Goal: Task Accomplishment & Management: Use online tool/utility

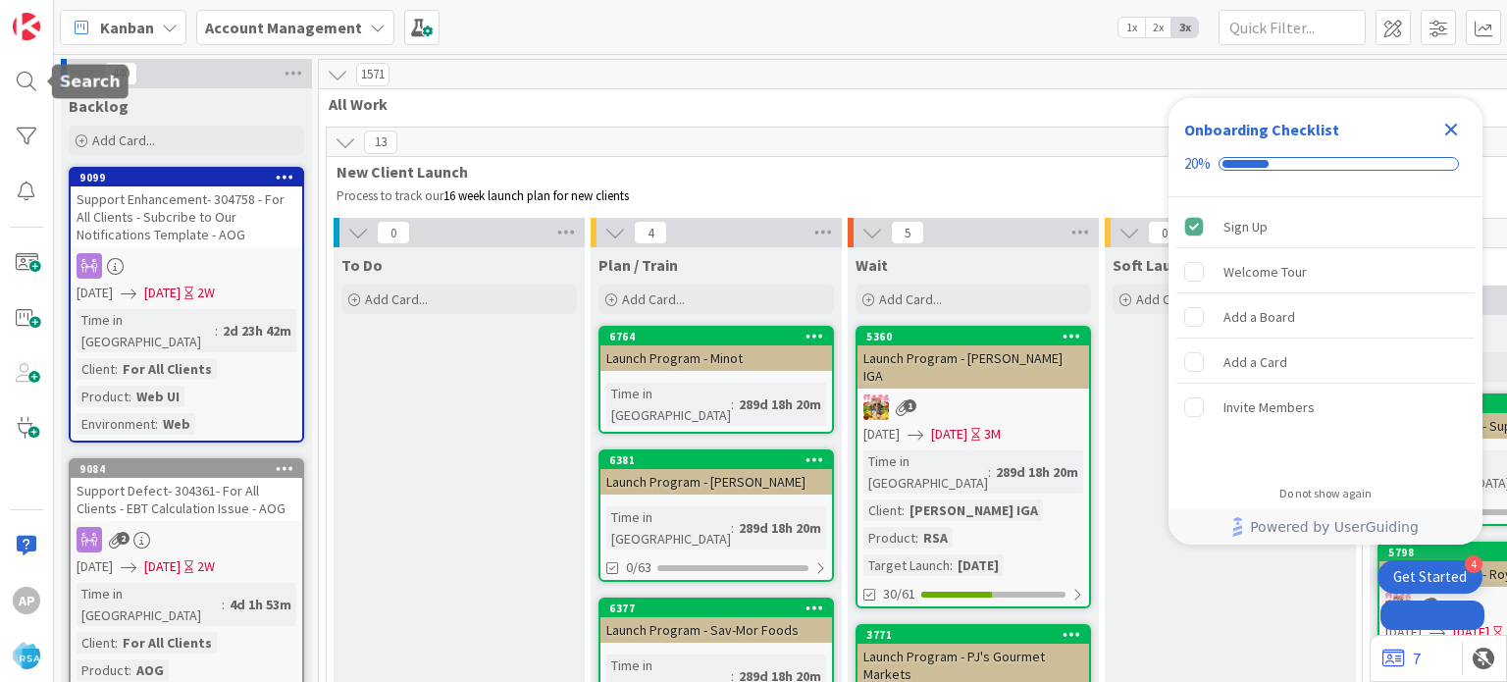
click at [24, 78] on div at bounding box center [26, 81] width 39 height 39
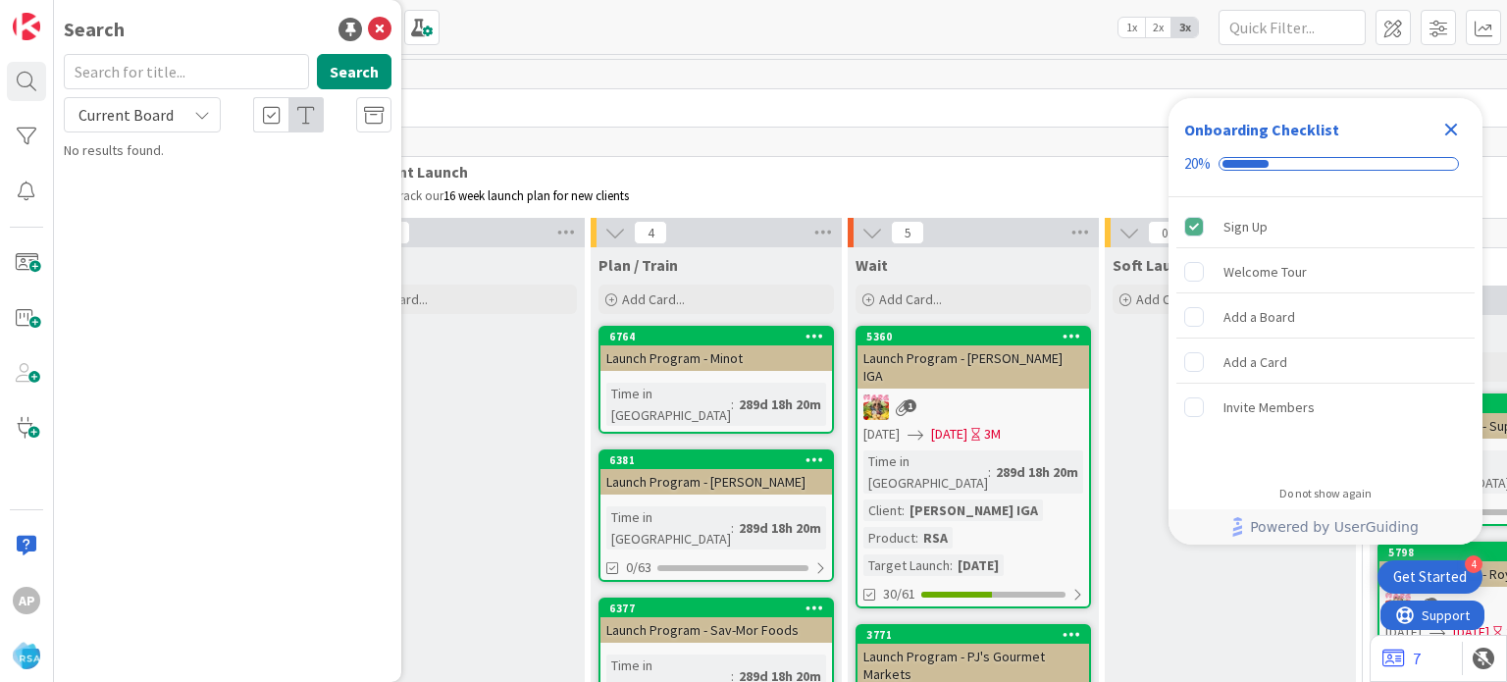
click at [192, 62] on input "text" at bounding box center [186, 71] width 245 height 35
type input "9106"
click at [228, 187] on p "Support Enhancement- 305083- [PERSON_NAME] Drug- RSA" at bounding box center [241, 183] width 300 height 41
click at [1447, 129] on icon "Close Checklist" at bounding box center [1452, 130] width 24 height 24
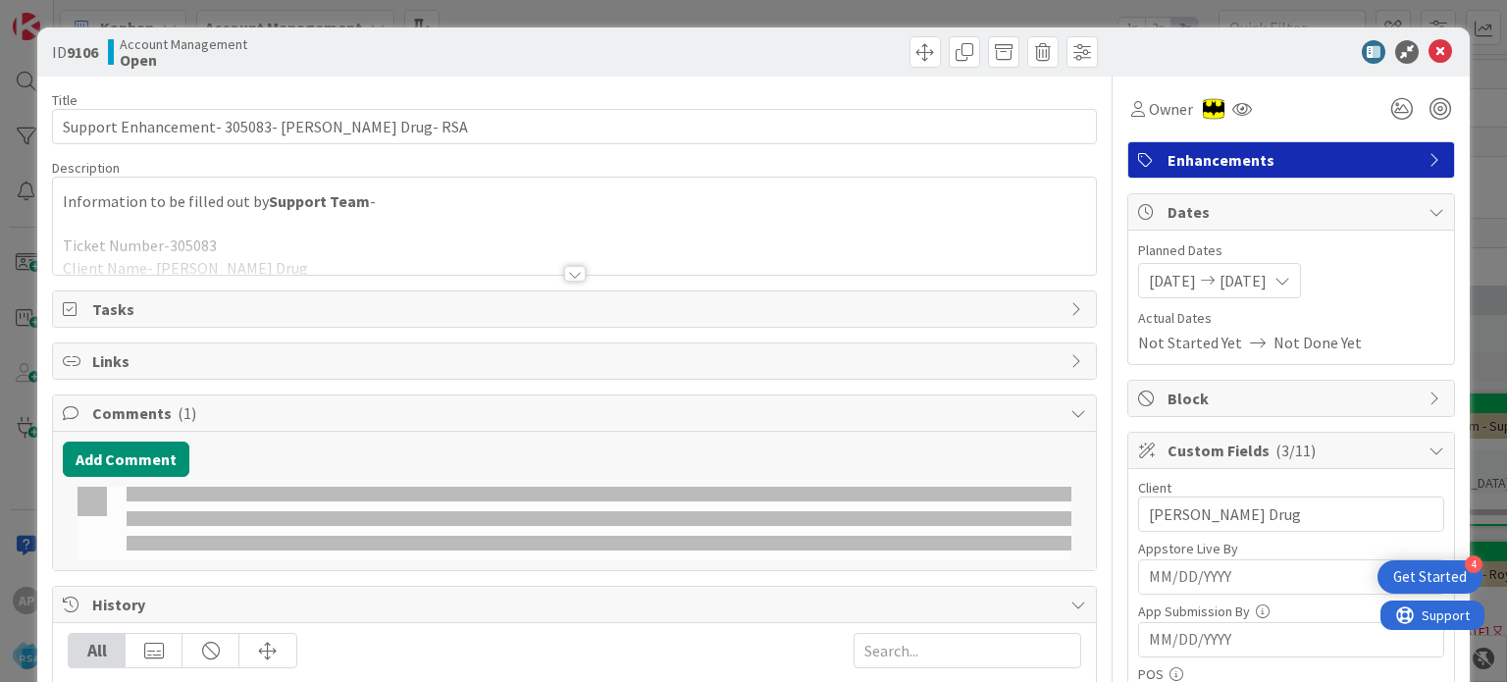
click at [569, 274] on div at bounding box center [575, 274] width 22 height 16
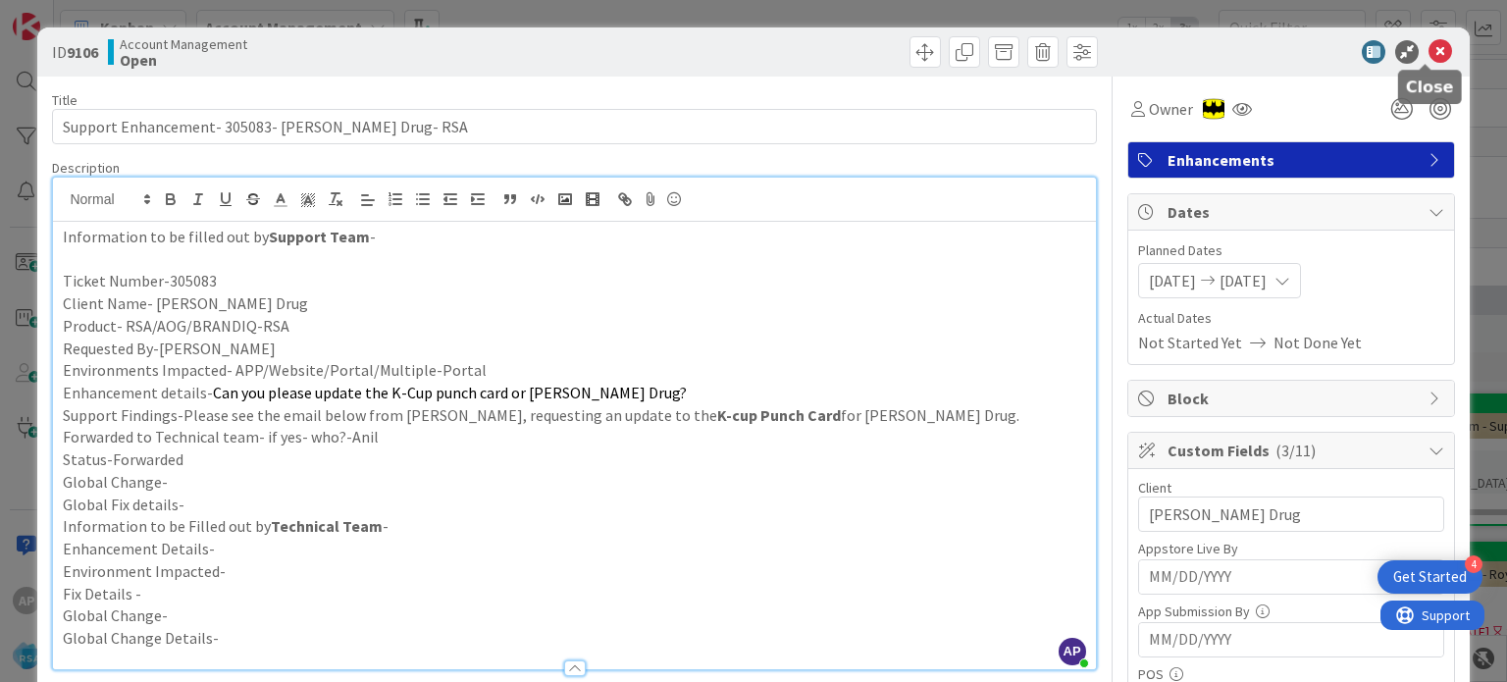
click at [1429, 51] on icon at bounding box center [1441, 52] width 24 height 24
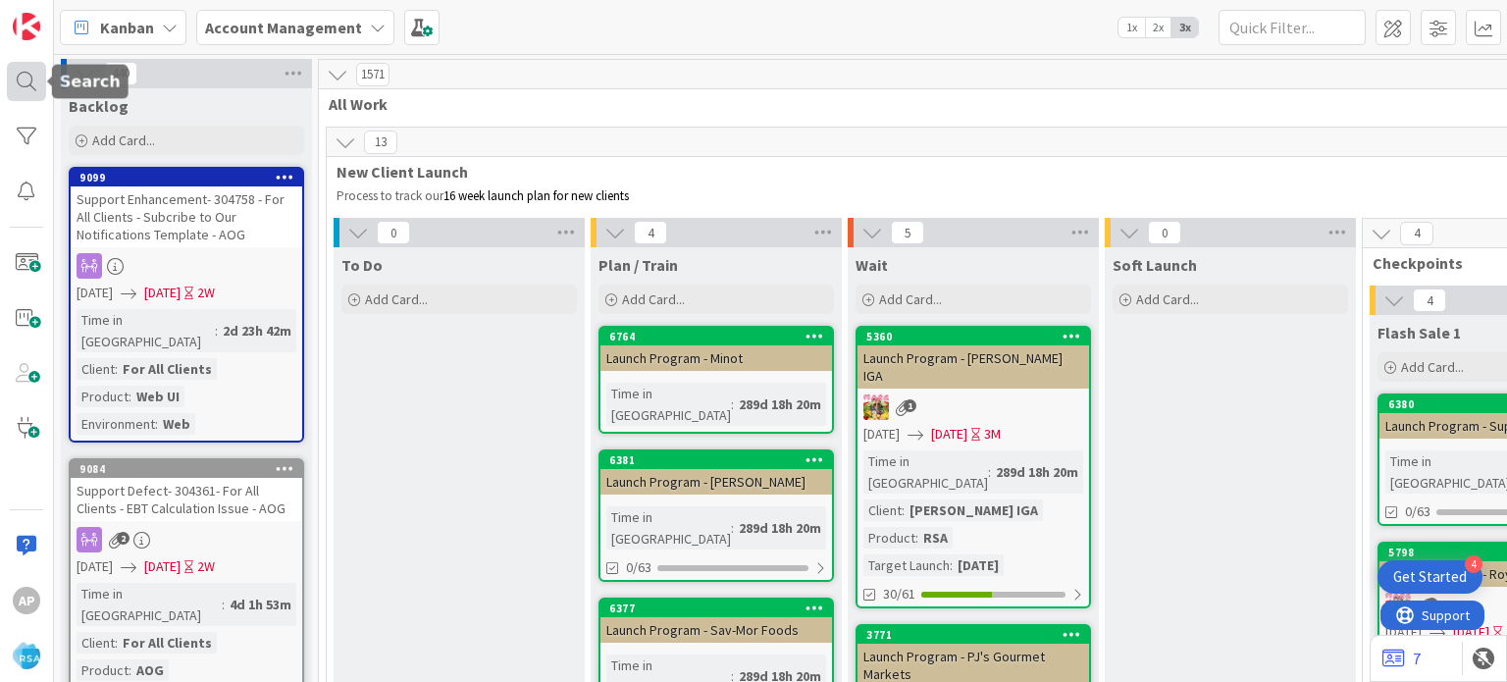
click at [32, 85] on div at bounding box center [26, 81] width 39 height 39
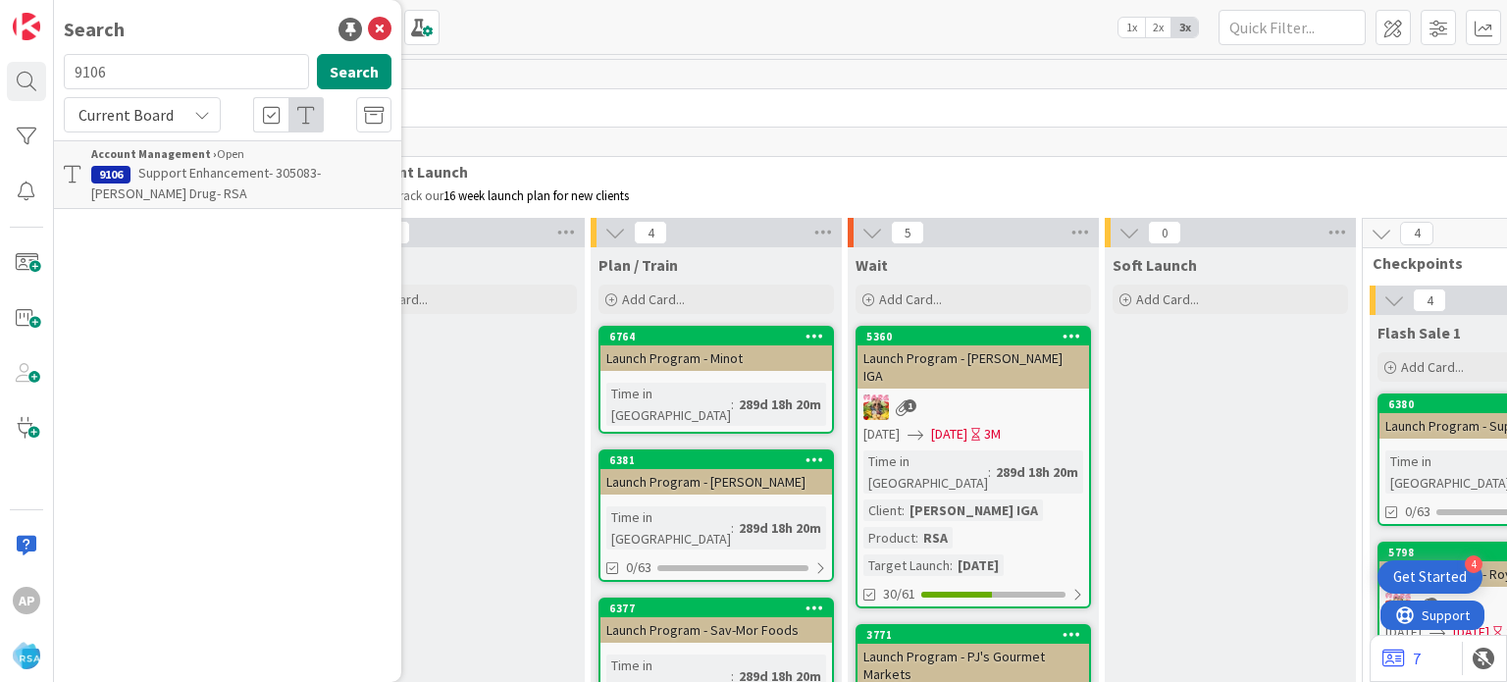
click at [146, 78] on input "9106" at bounding box center [186, 71] width 245 height 35
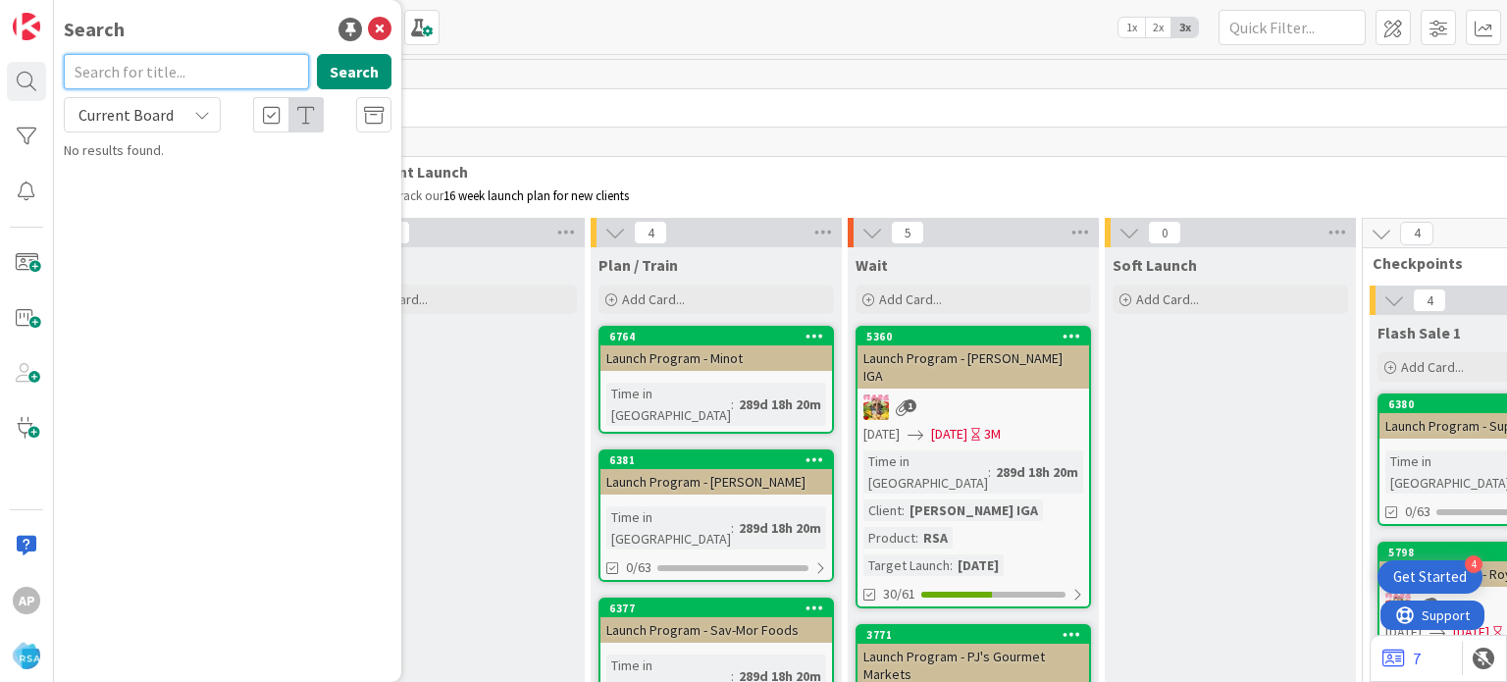
click at [146, 78] on input "text" at bounding box center [186, 71] width 245 height 35
click at [188, 56] on input "text" at bounding box center [186, 71] width 245 height 35
type input "9109"
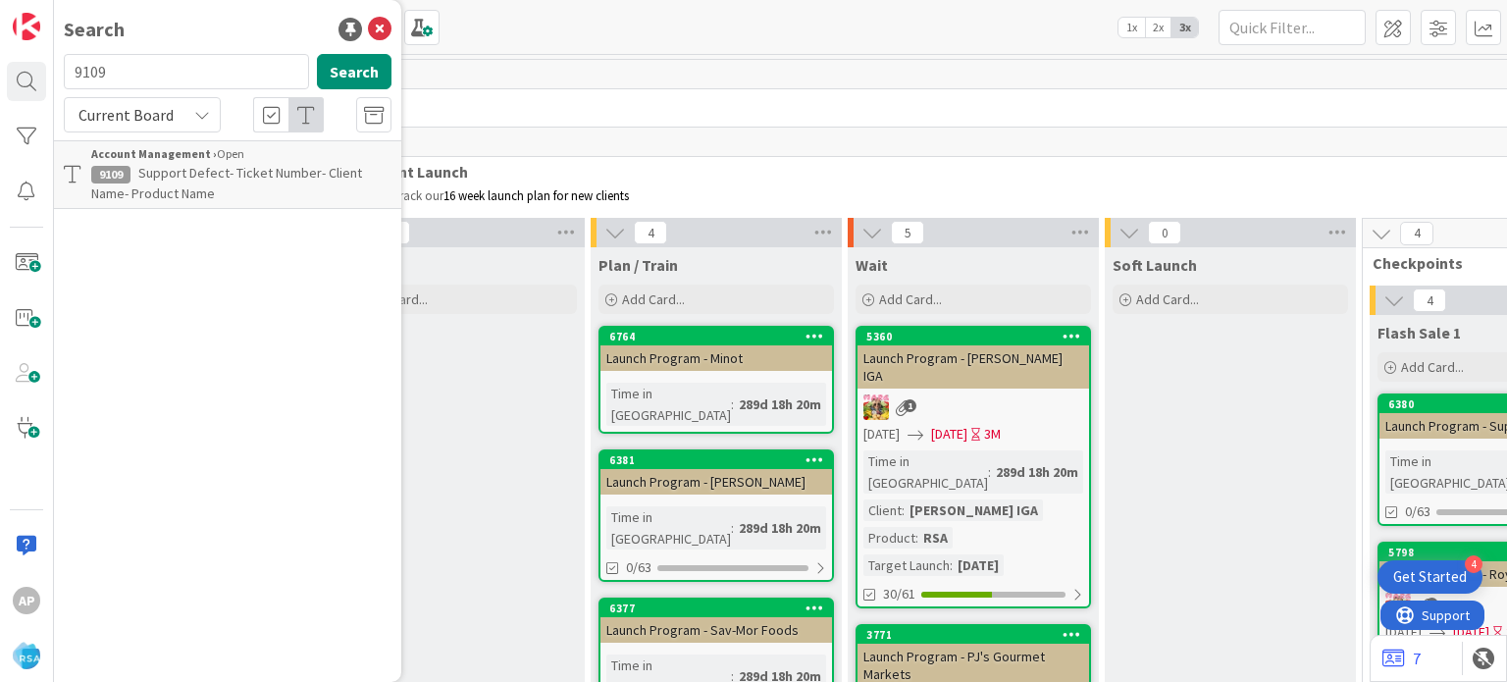
click at [279, 187] on p "Support Defect- Ticket Number- Client Name- Product Name" at bounding box center [241, 183] width 300 height 41
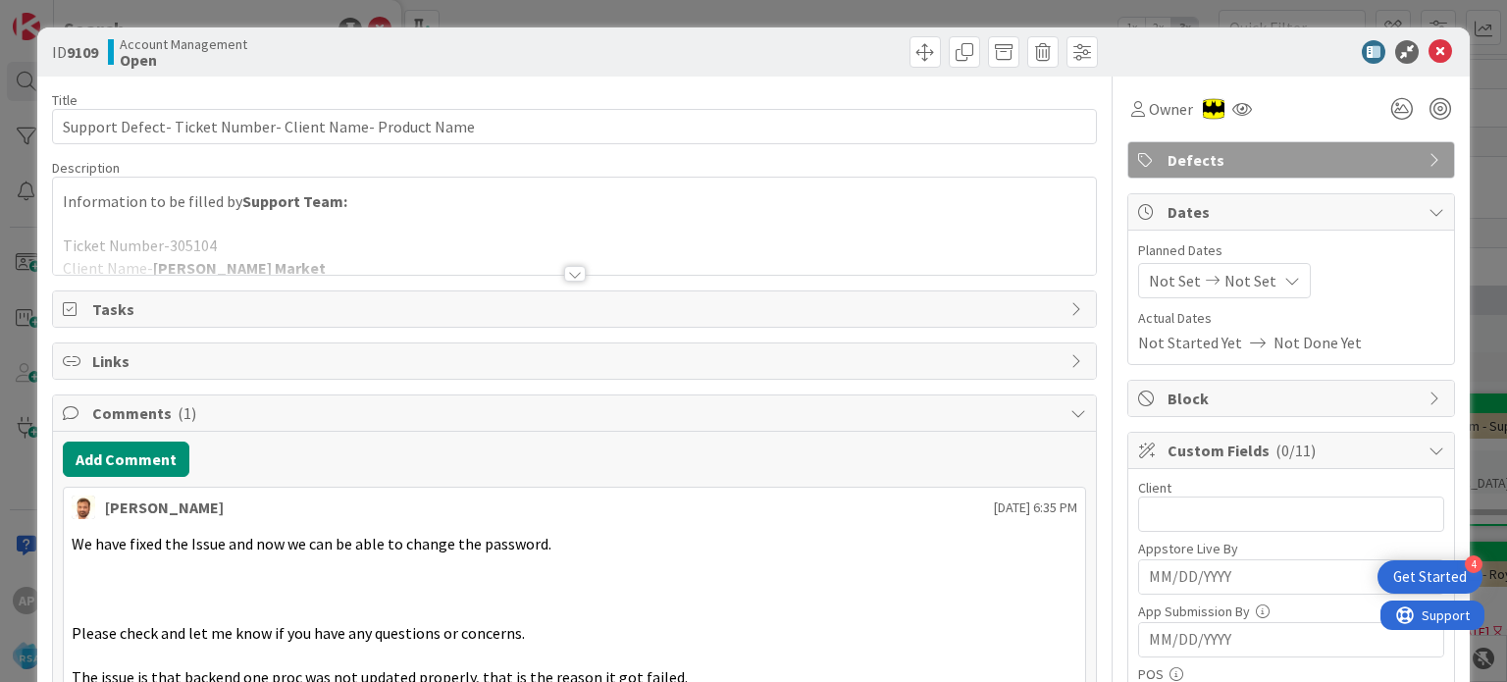
click at [564, 276] on div at bounding box center [575, 274] width 22 height 16
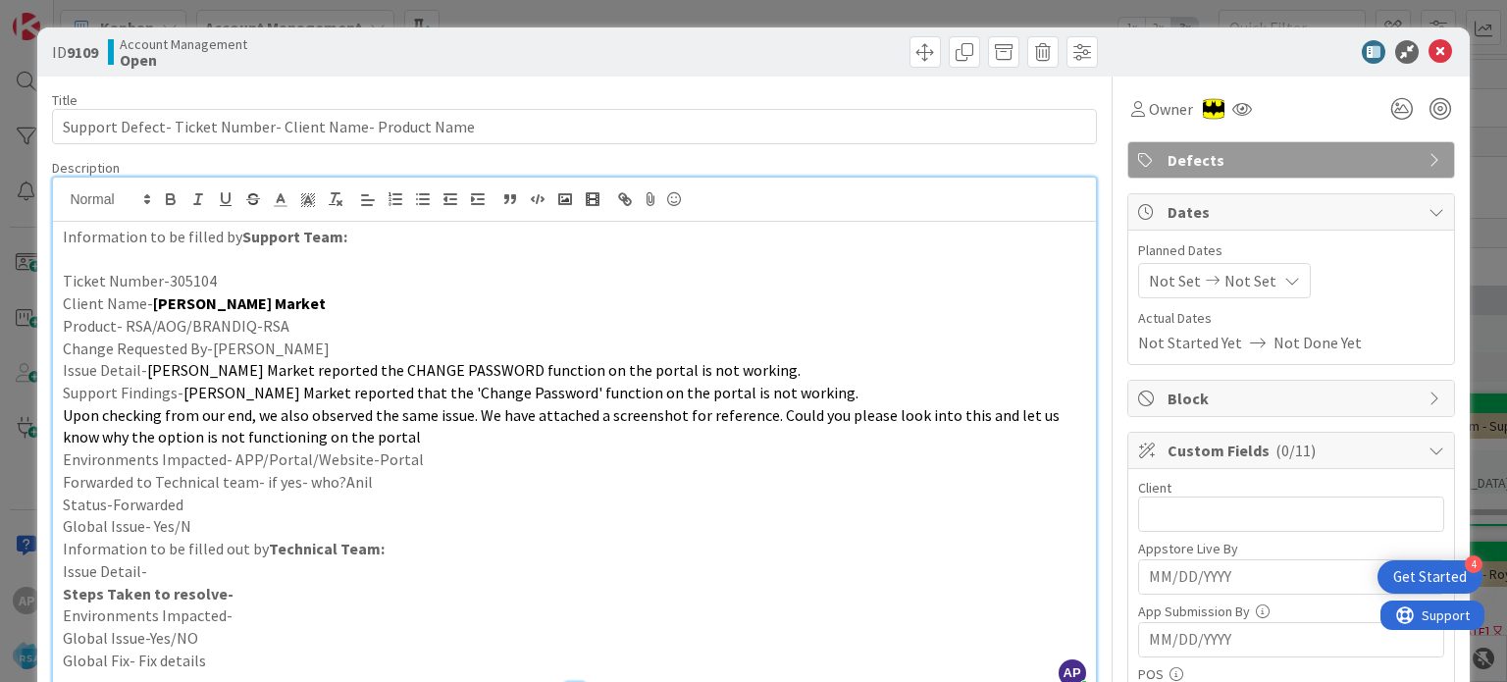
scroll to position [4, 0]
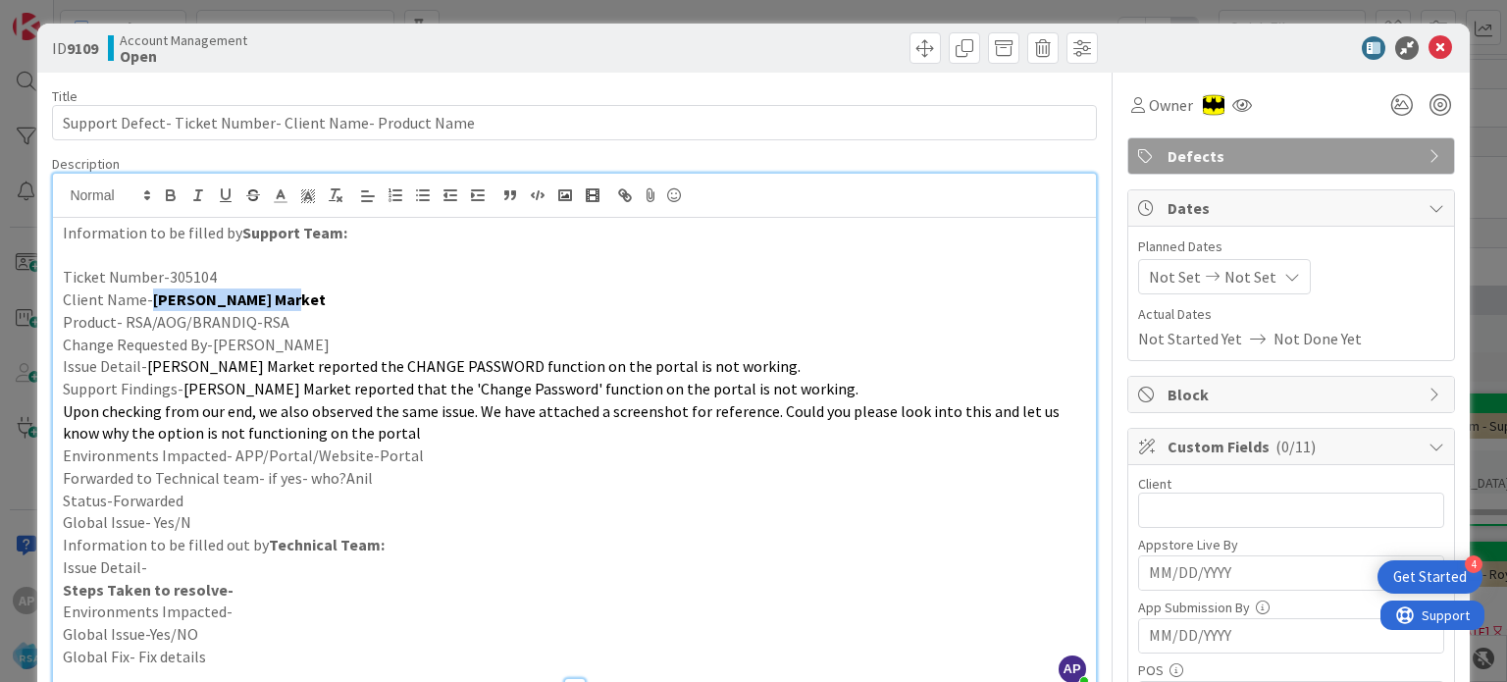
drag, startPoint x: 304, startPoint y: 294, endPoint x: 147, endPoint y: 297, distance: 157.0
click at [147, 297] on p "Client Name- [PERSON_NAME] Market" at bounding box center [574, 300] width 1023 height 23
copy strong "[PERSON_NAME] Market"
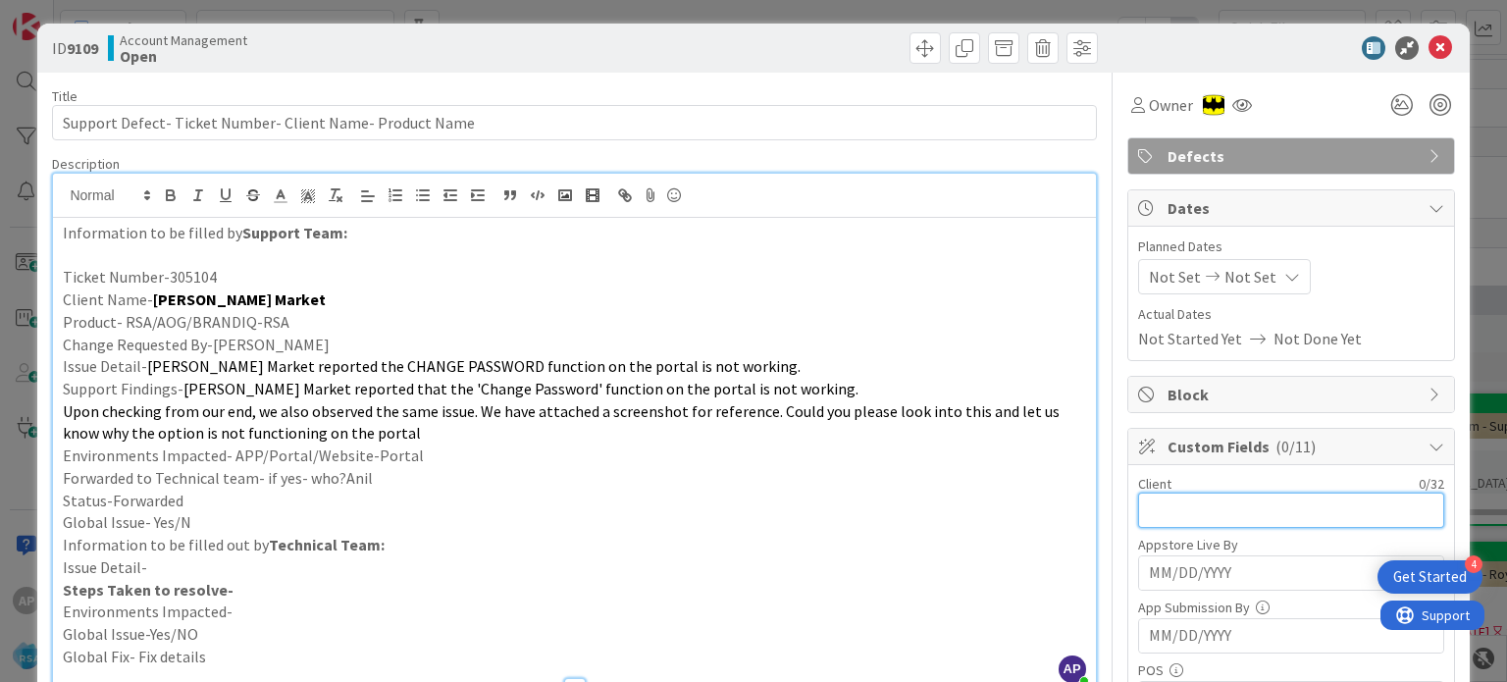
click at [1148, 511] on input "text" at bounding box center [1291, 510] width 306 height 35
paste input "[PERSON_NAME] Market"
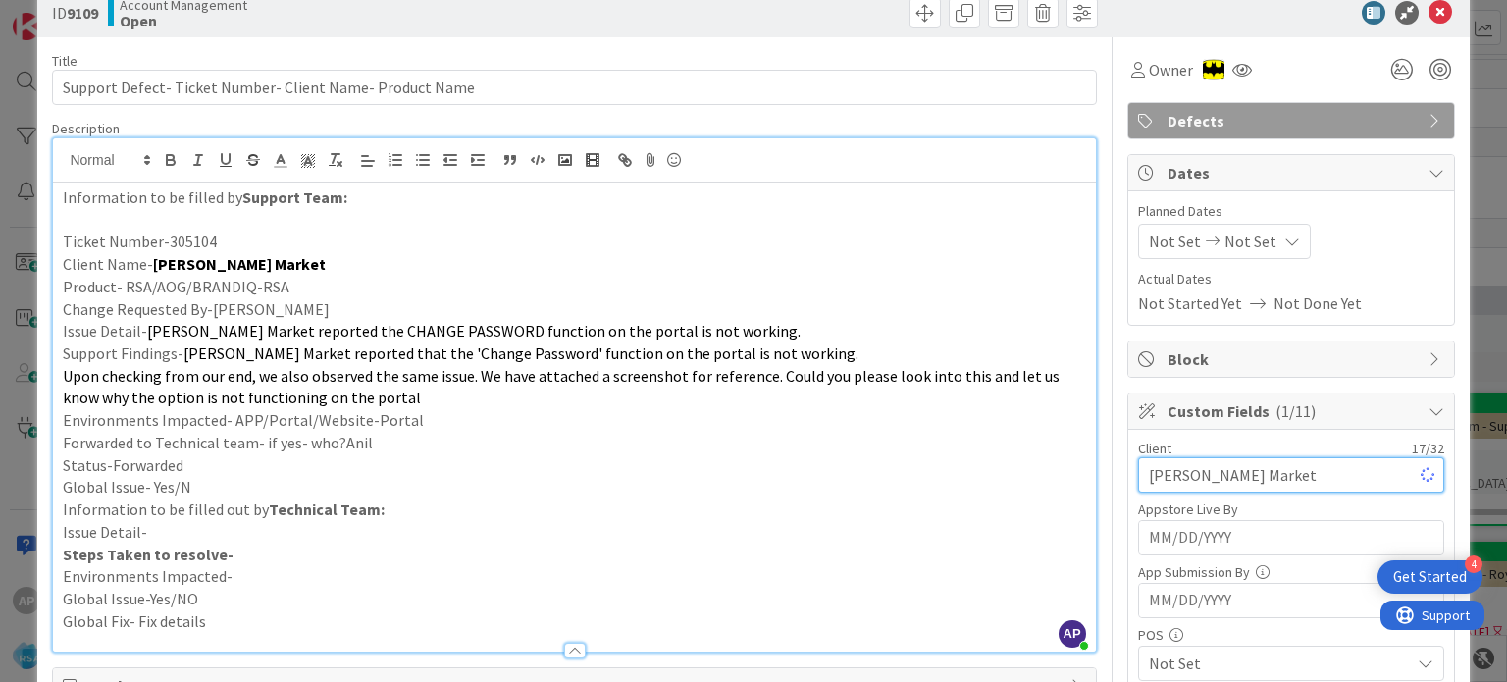
scroll to position [143, 0]
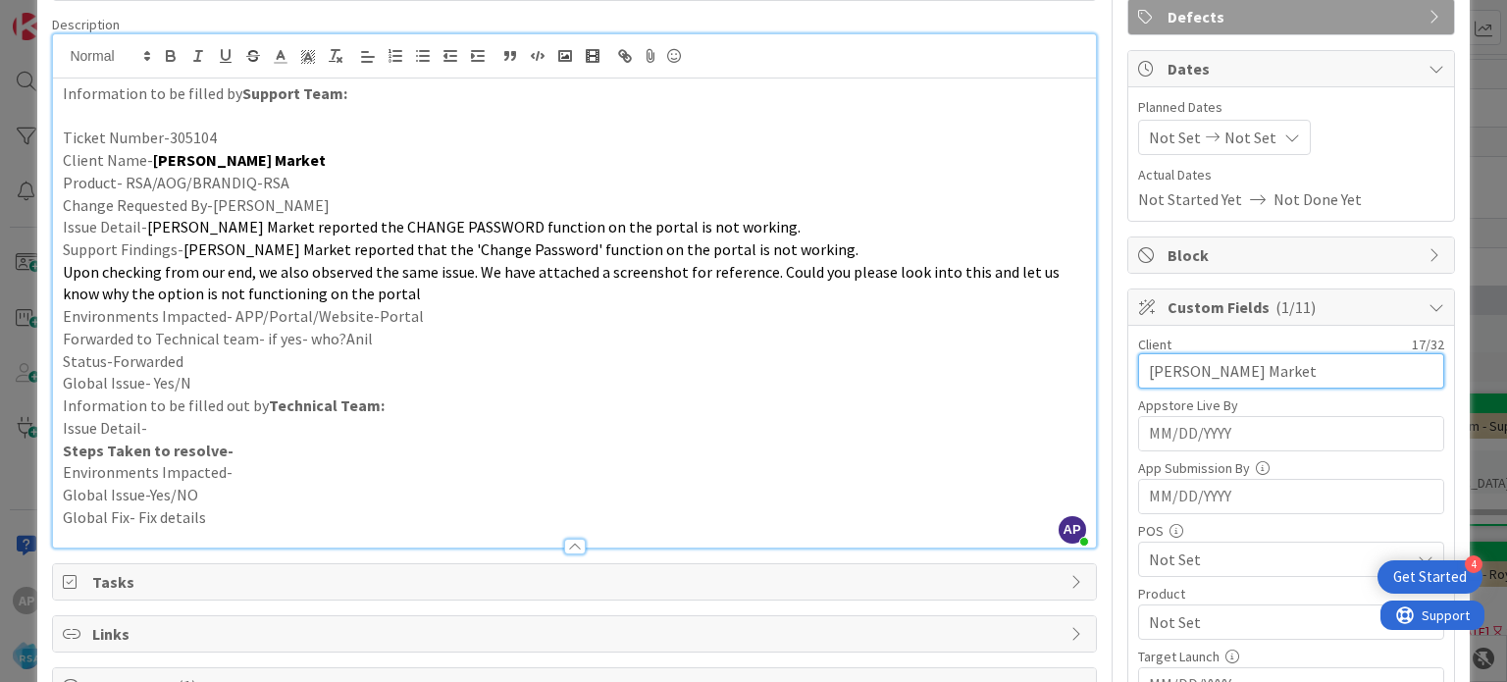
type input "[PERSON_NAME] Market"
click at [1168, 610] on span "Not Set" at bounding box center [1279, 622] width 261 height 24
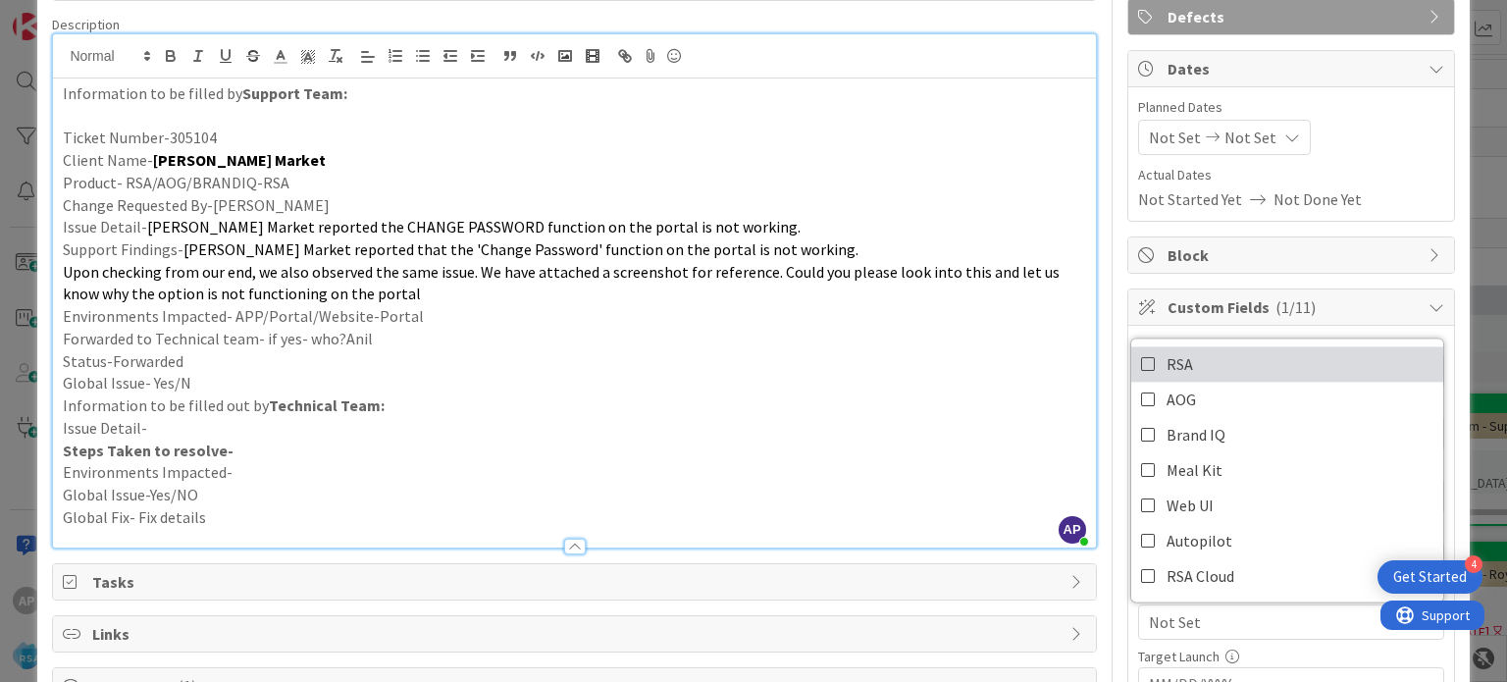
click at [1141, 357] on icon at bounding box center [1149, 363] width 16 height 29
click at [1138, 134] on div "Not Set Not Set" at bounding box center [1224, 137] width 173 height 35
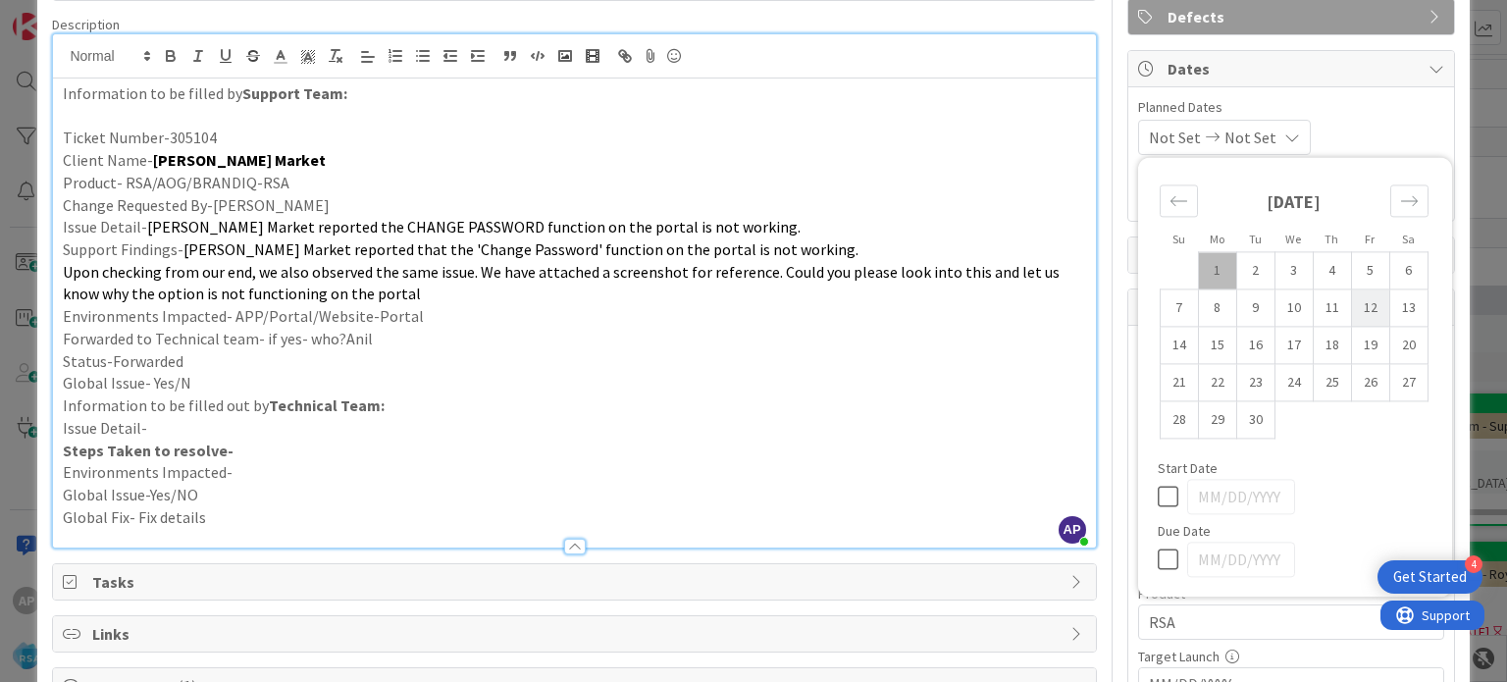
click at [1198, 278] on td "1" at bounding box center [1217, 270] width 38 height 37
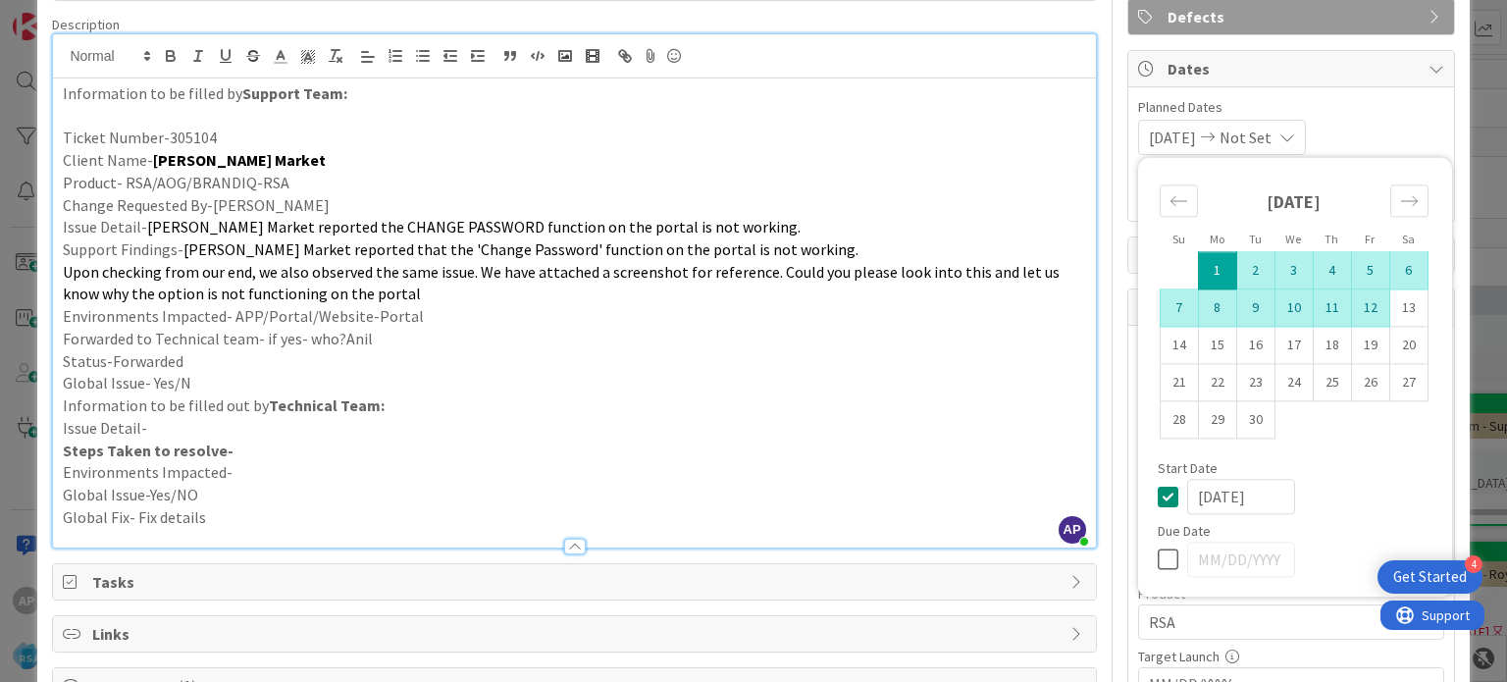
click at [1358, 303] on td "12" at bounding box center [1370, 307] width 38 height 37
click at [1012, 315] on p "Environments Impacted- APP/Portal/Website-Portal" at bounding box center [574, 316] width 1023 height 23
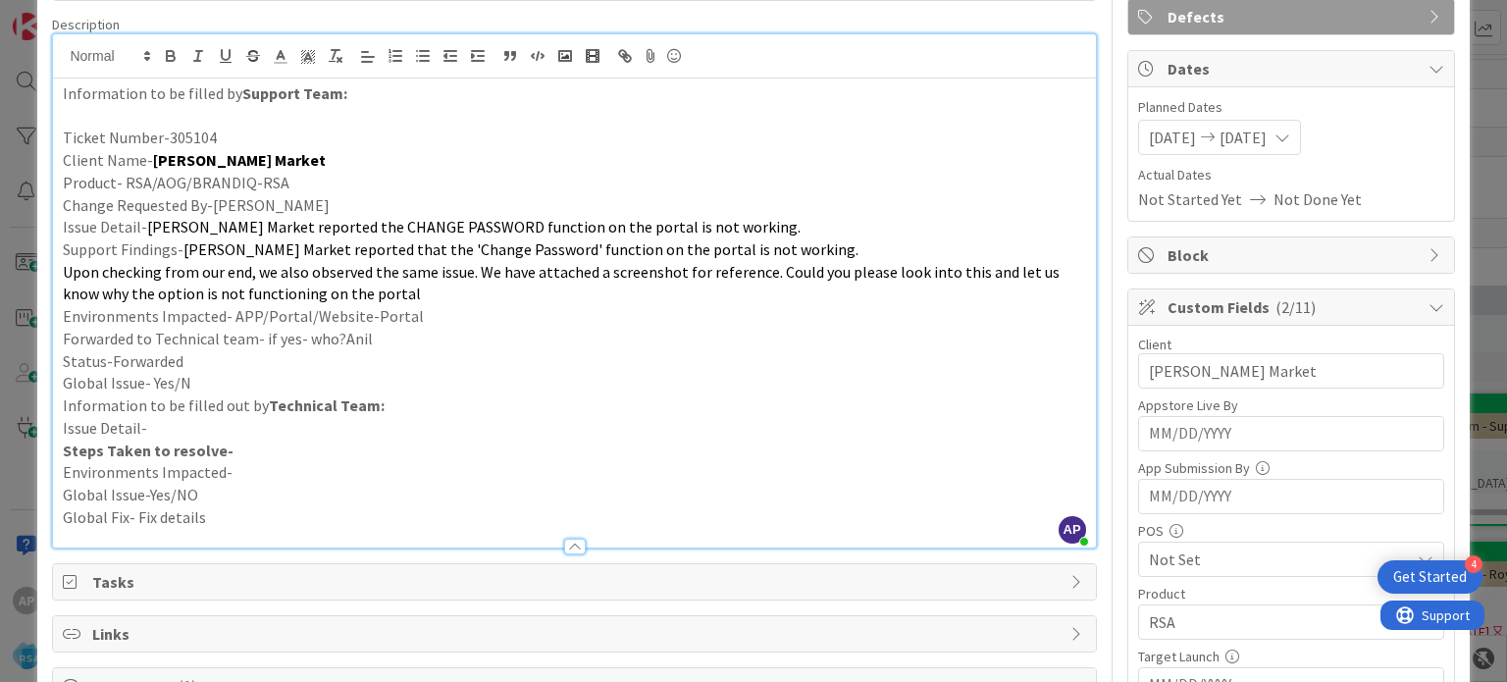
click at [931, 461] on p "Environments Impacted-" at bounding box center [574, 472] width 1023 height 23
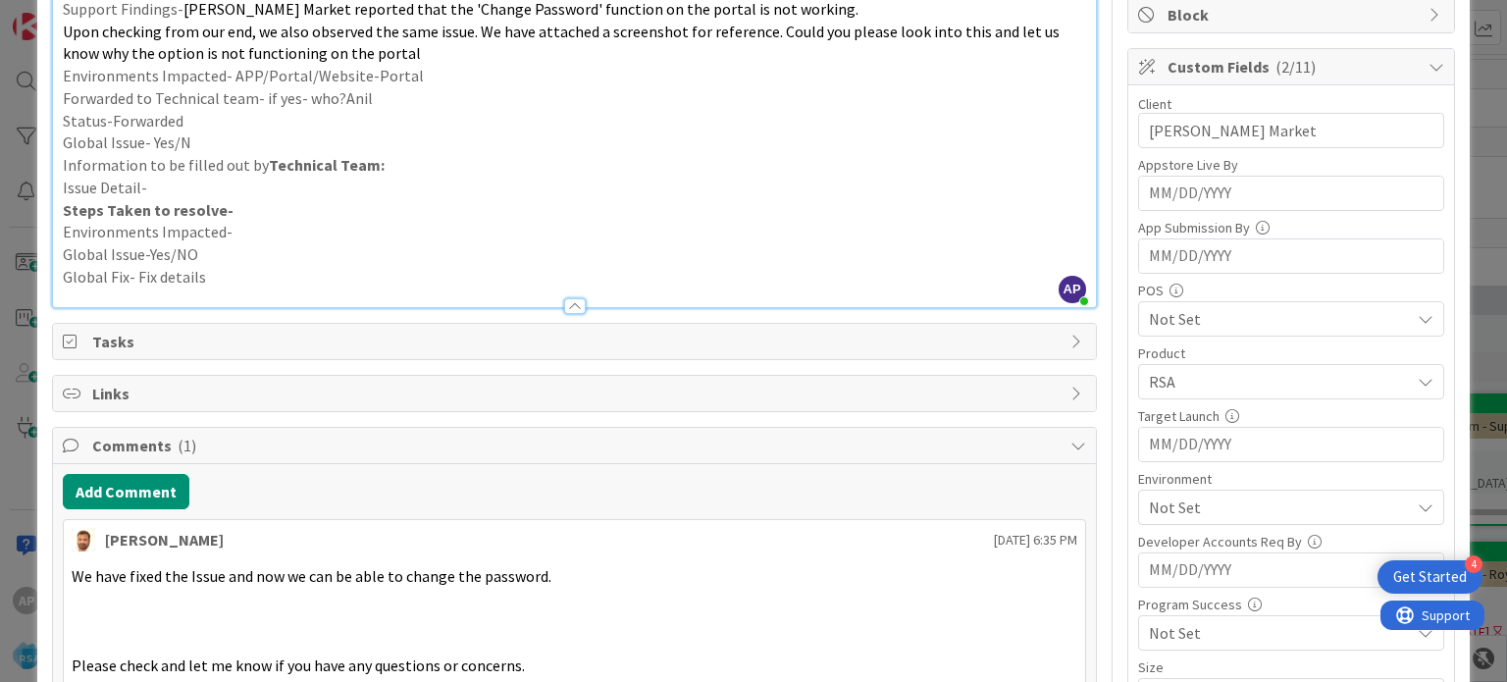
scroll to position [385, 0]
click at [1163, 501] on span "Not Set" at bounding box center [1279, 507] width 261 height 24
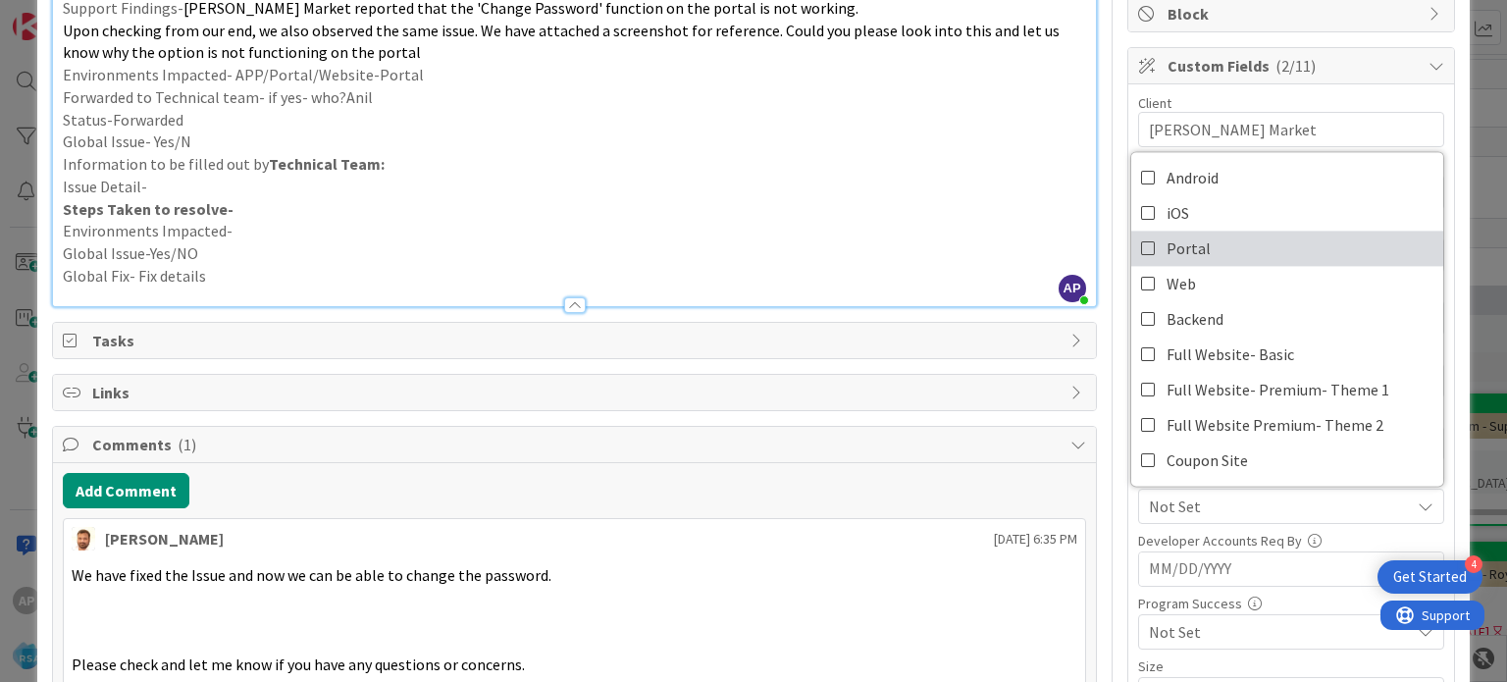
click at [1141, 243] on icon at bounding box center [1149, 248] width 16 height 29
click at [978, 203] on p "Steps Taken to resolve-" at bounding box center [574, 209] width 1023 height 23
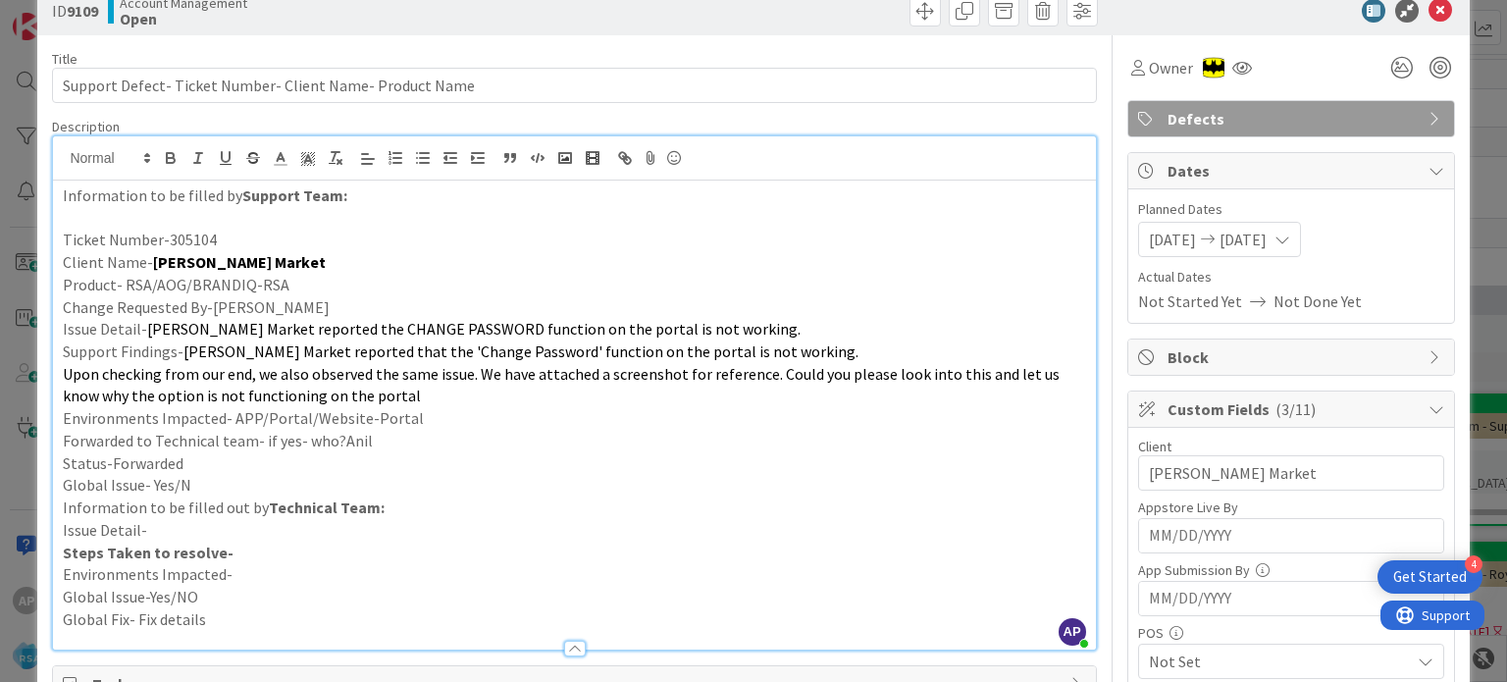
scroll to position [0, 0]
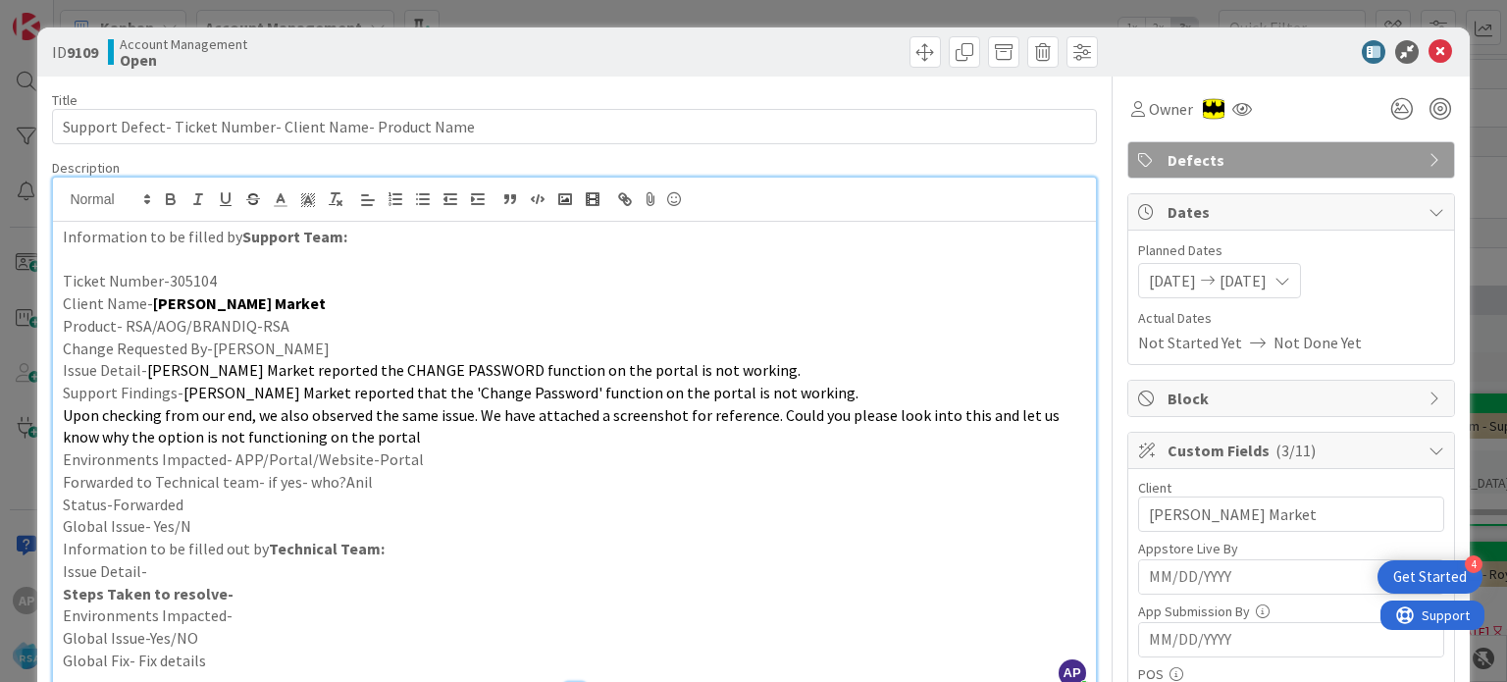
click at [1429, 53] on icon at bounding box center [1441, 52] width 24 height 24
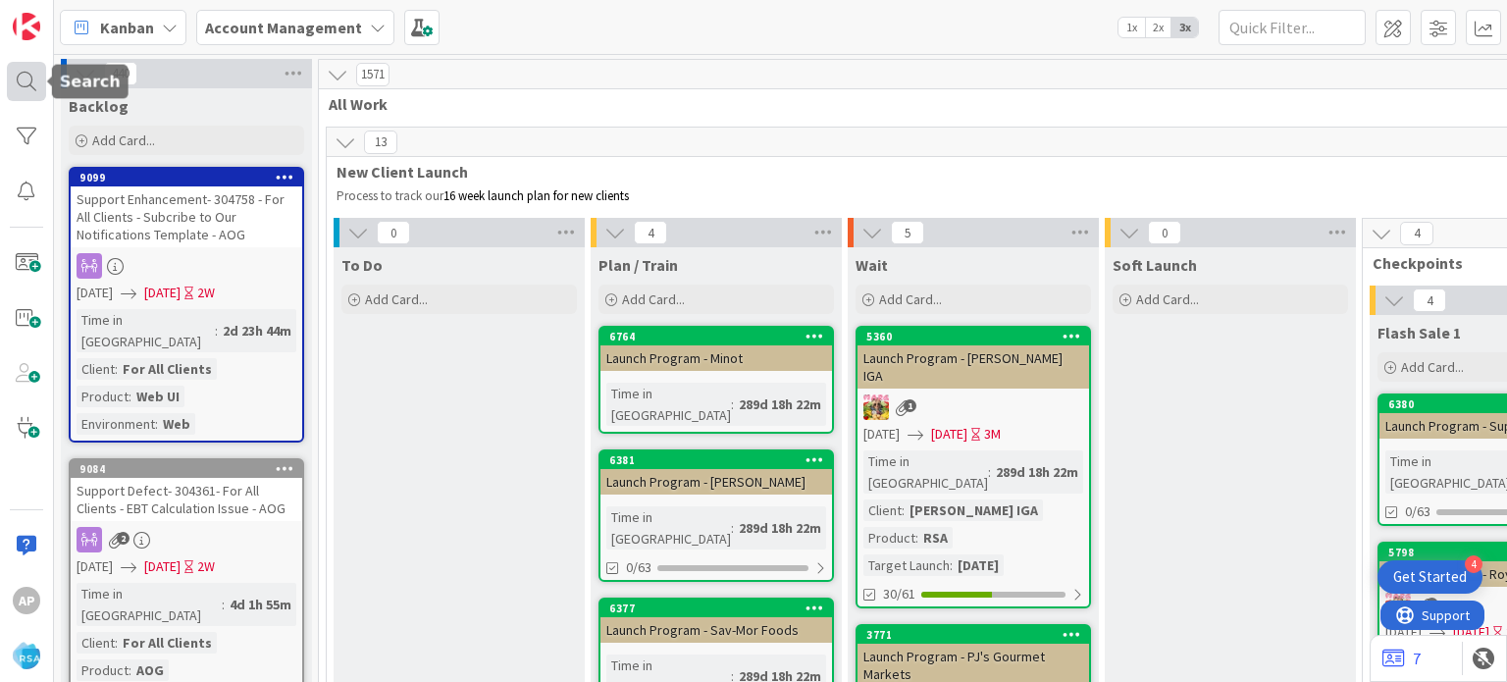
click at [23, 78] on div at bounding box center [26, 81] width 39 height 39
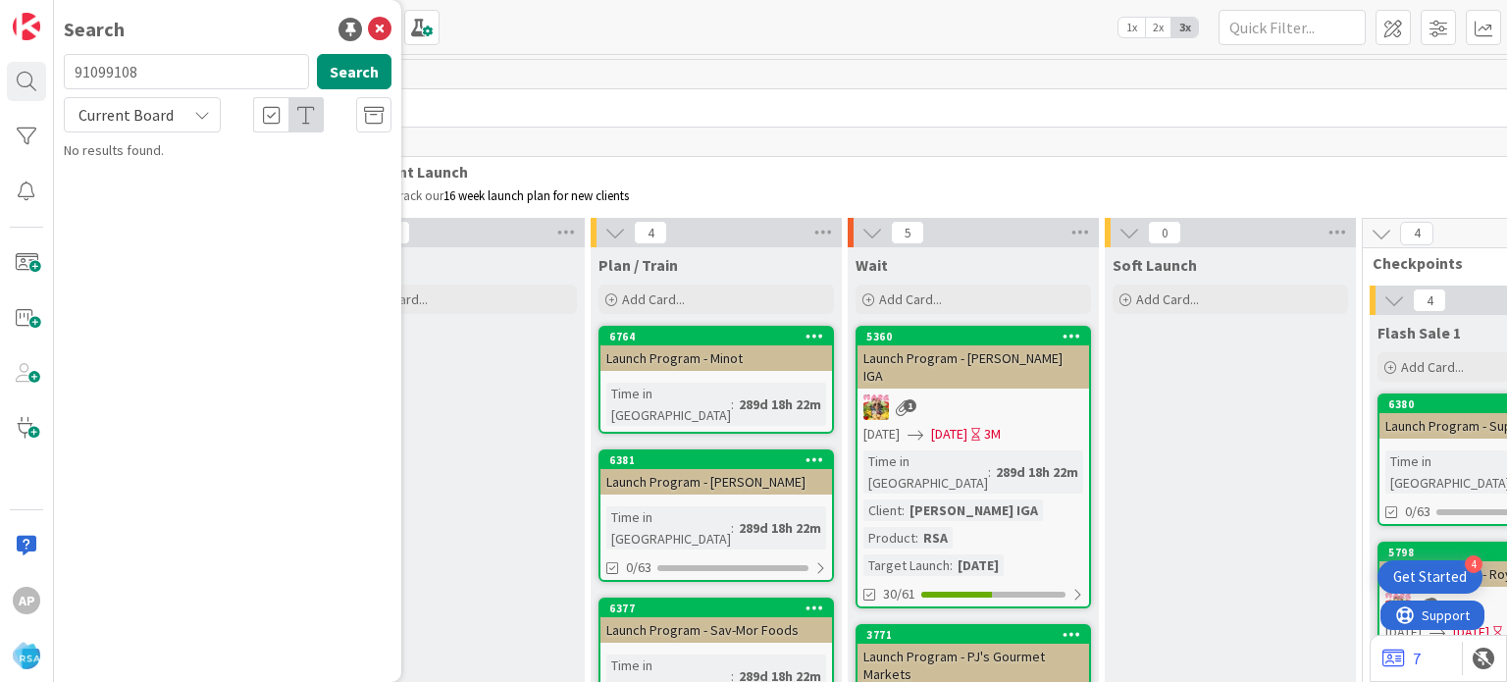
click at [133, 48] on div "Search 91099108 Search Current Board No results found." at bounding box center [227, 341] width 347 height 682
click at [145, 67] on input "91099108" at bounding box center [186, 71] width 245 height 35
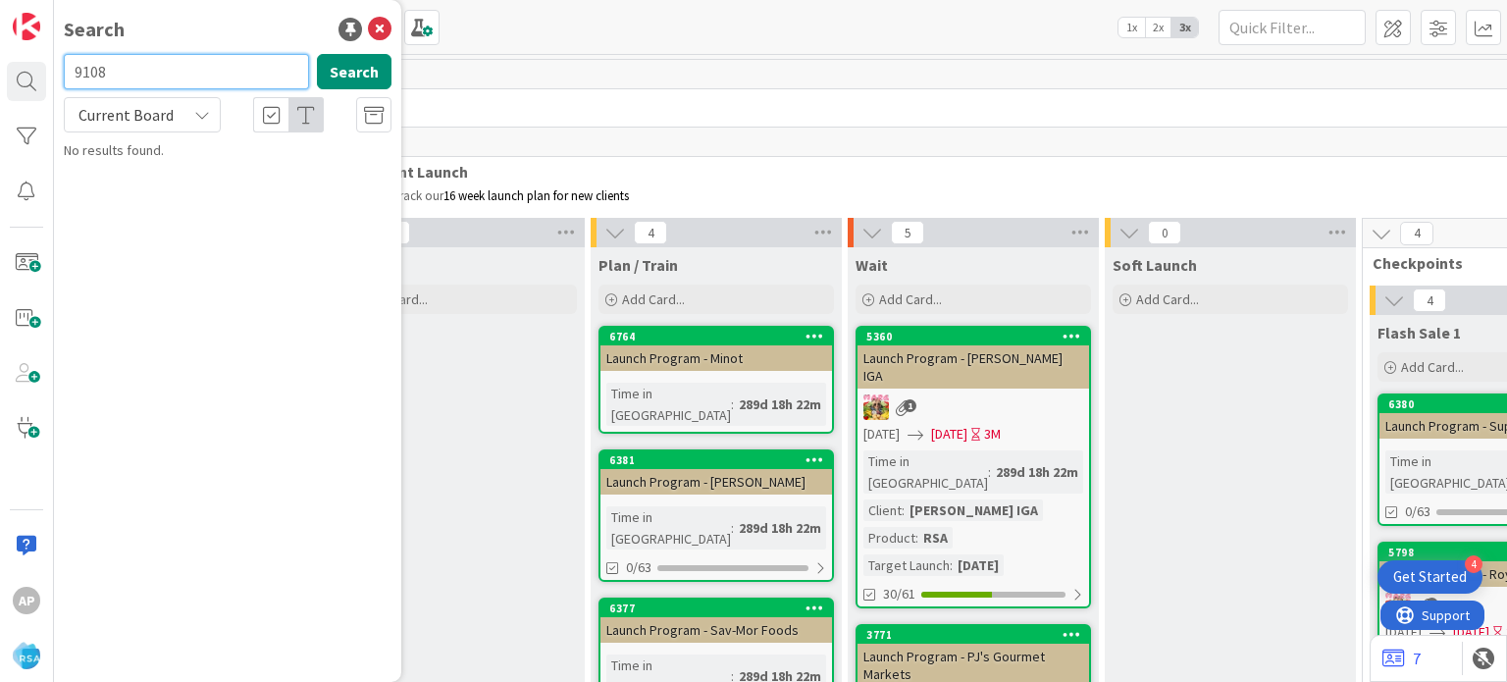
type input "9108"
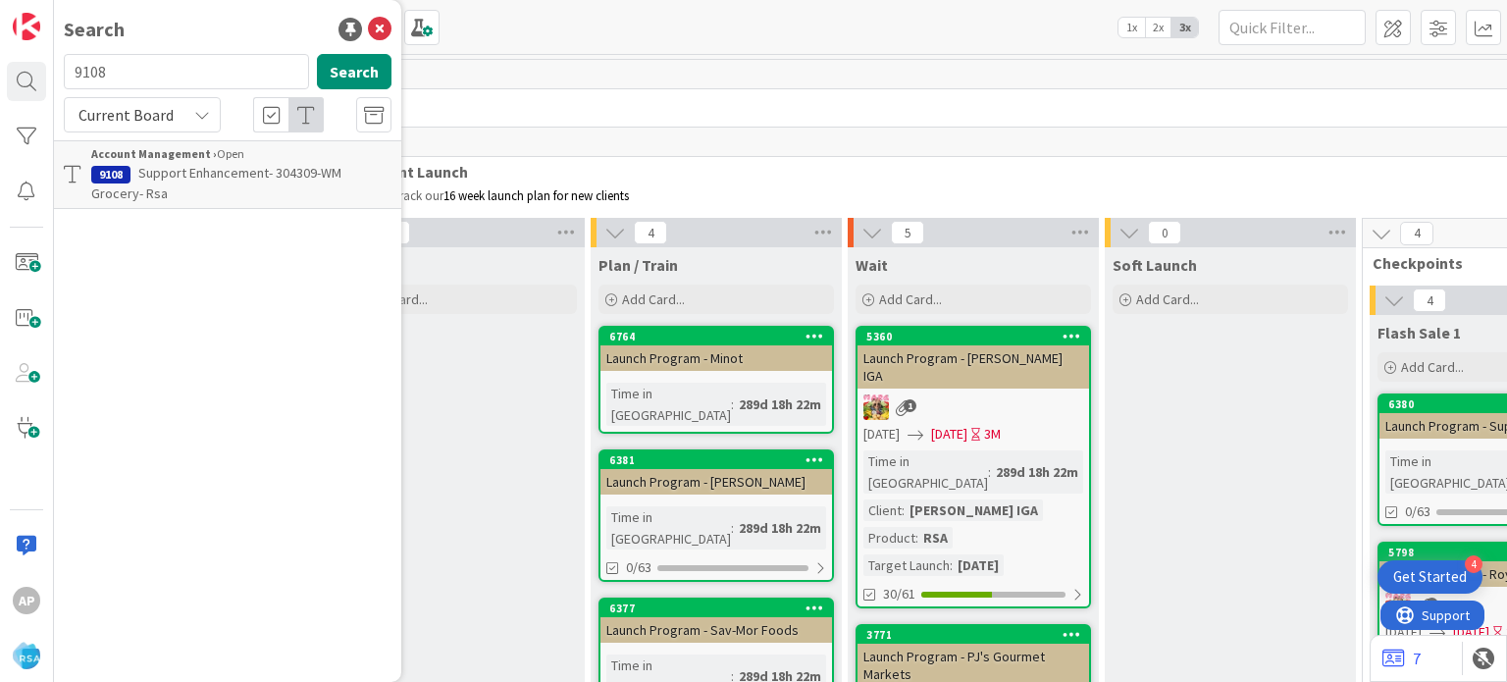
click at [157, 182] on p "Support Enhancement- 304309-WM Grocery- Rsa" at bounding box center [241, 183] width 300 height 41
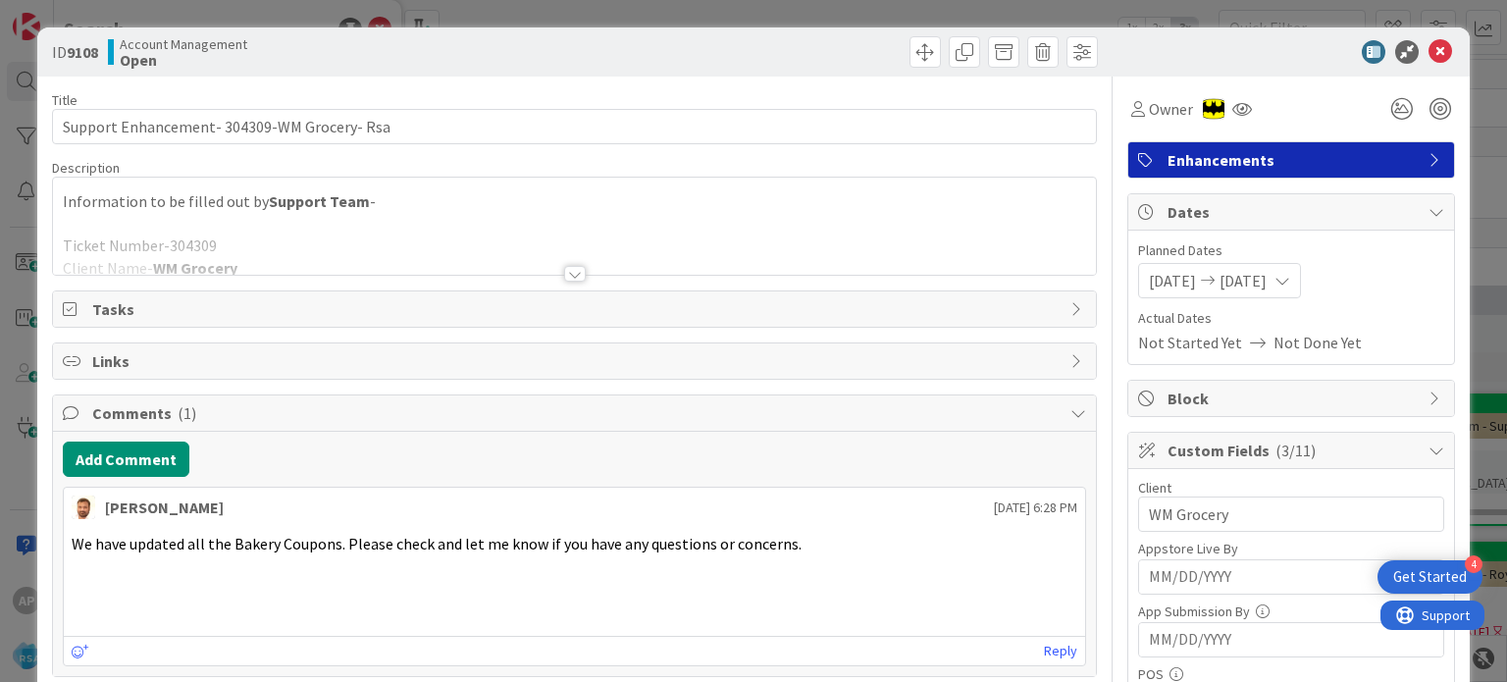
drag, startPoint x: 553, startPoint y: 265, endPoint x: 545, endPoint y: 228, distance: 38.3
click at [545, 228] on div at bounding box center [574, 250] width 1042 height 50
